Goal: Find contact information: Find contact information

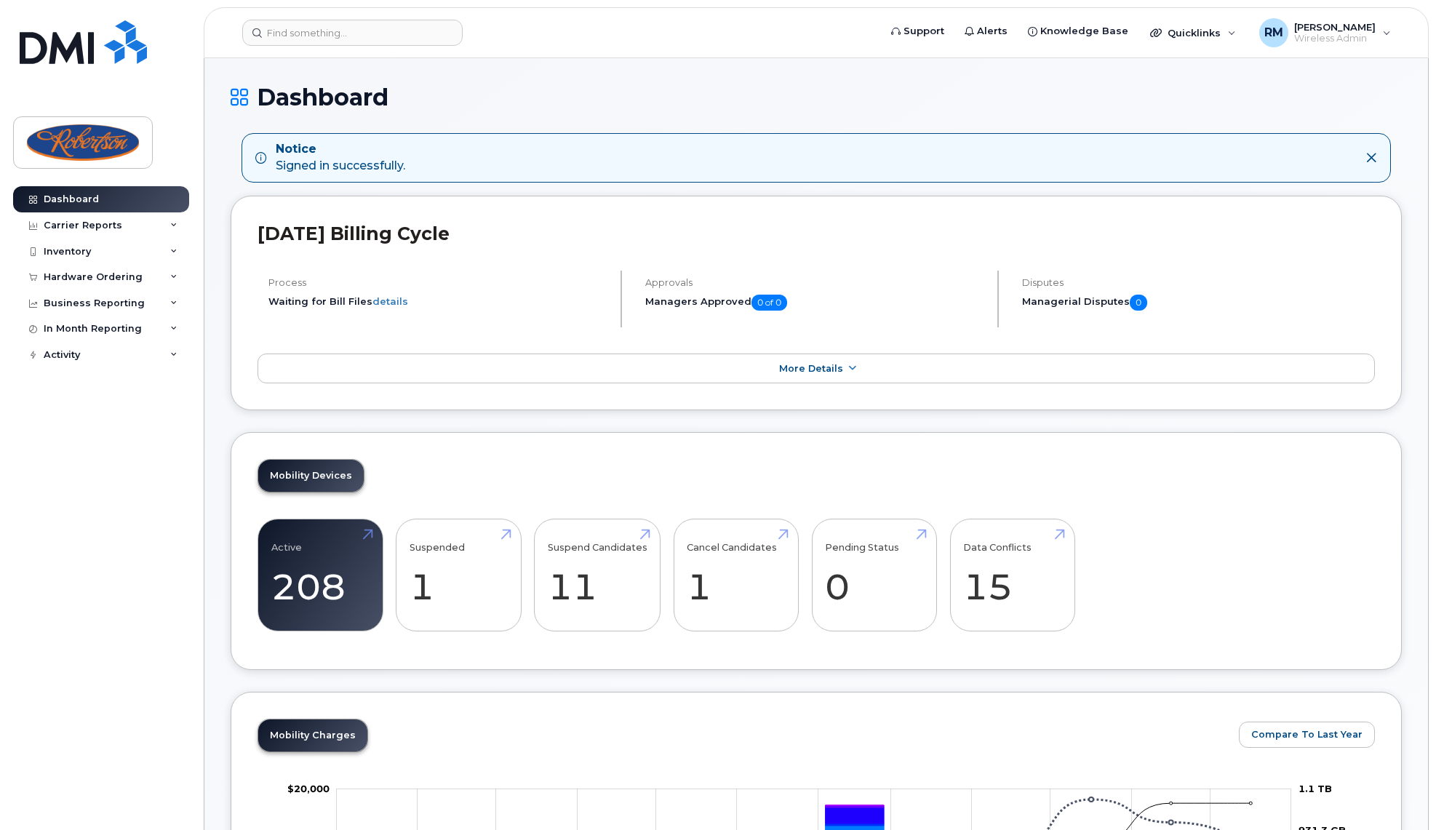
click at [330, 18] on header "Support Alerts Knowledge Base Quicklinks Suspend / Cancel Device Change SIM Car…" at bounding box center [816, 32] width 1225 height 51
click at [324, 30] on input at bounding box center [352, 33] width 220 height 26
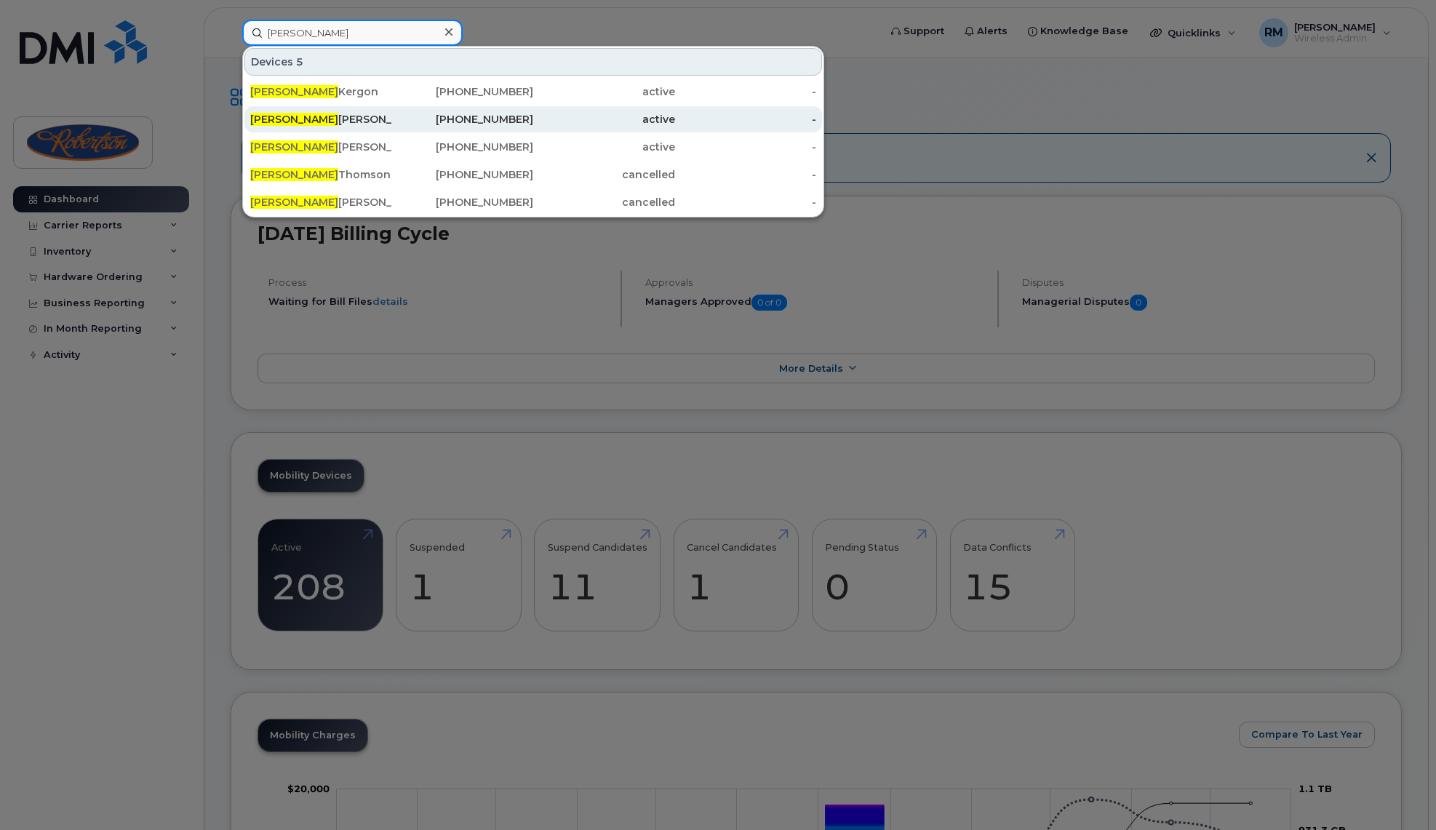
type input "mike"
click at [333, 114] on div "Mike Yee" at bounding box center [321, 119] width 142 height 15
